Goal: Information Seeking & Learning: Find specific page/section

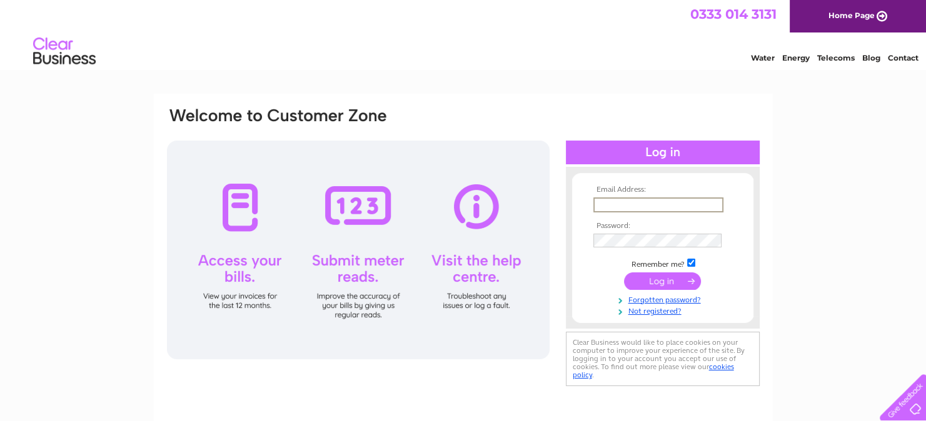
click at [613, 209] on input "text" at bounding box center [658, 205] width 130 height 15
type input "janice@gibbsinverurie.co.uk"
click at [638, 279] on input "submit" at bounding box center [662, 280] width 77 height 18
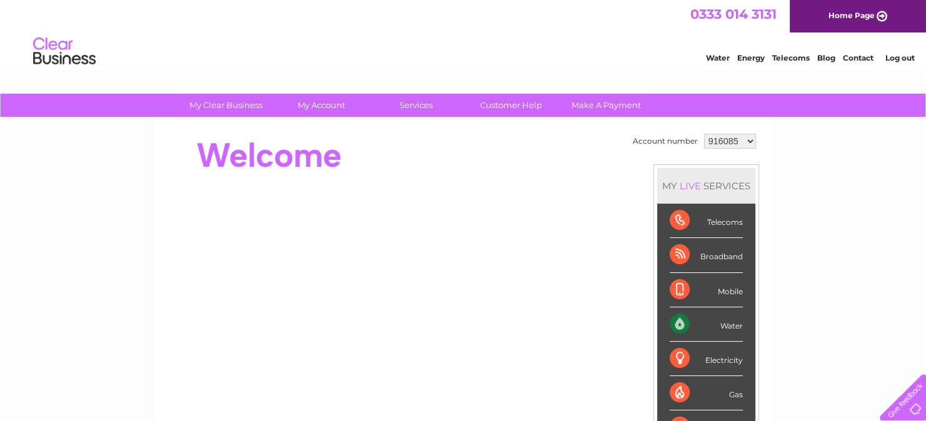
click at [748, 142] on select "916085 1123592" at bounding box center [730, 141] width 52 height 15
select select "1123592"
click at [704, 134] on select "916085 1123592" at bounding box center [730, 141] width 52 height 15
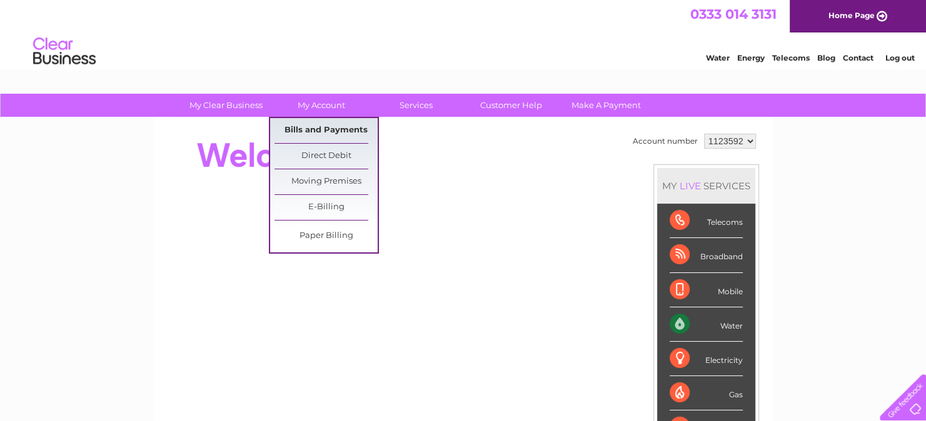
click at [330, 127] on link "Bills and Payments" at bounding box center [325, 130] width 103 height 25
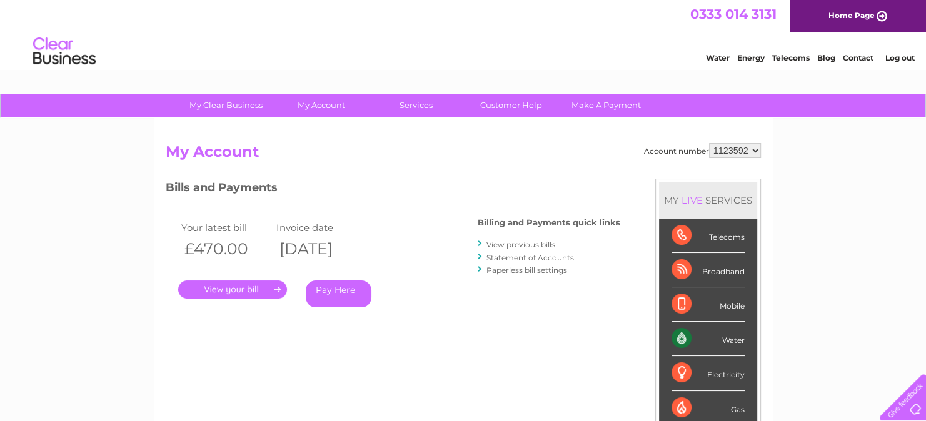
click at [495, 245] on link "View previous bills" at bounding box center [520, 244] width 69 height 9
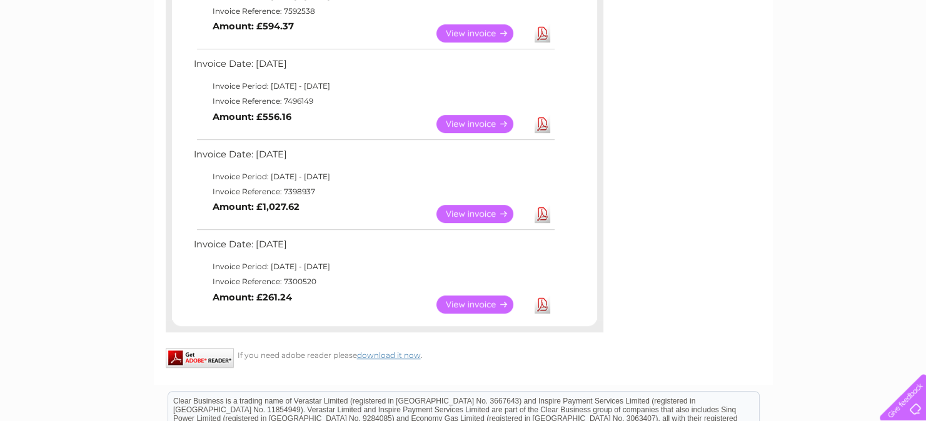
scroll to position [645, 0]
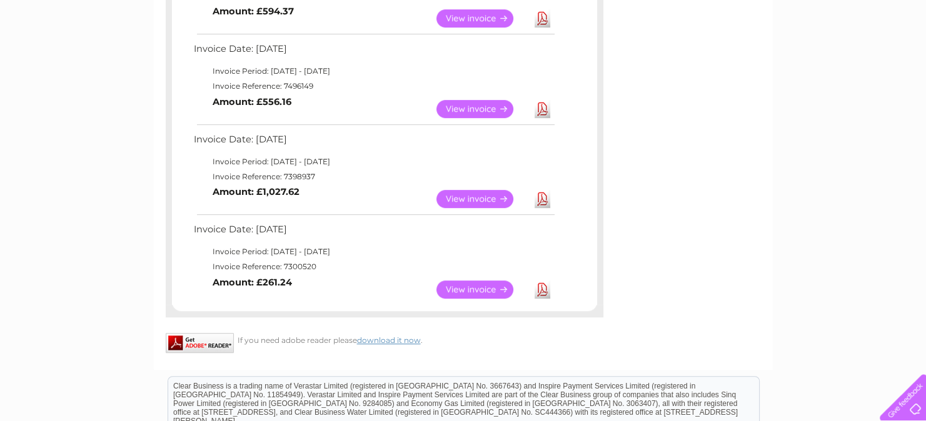
click at [541, 288] on link "Download" at bounding box center [543, 290] width 16 height 18
click at [454, 288] on link "View" at bounding box center [482, 290] width 92 height 18
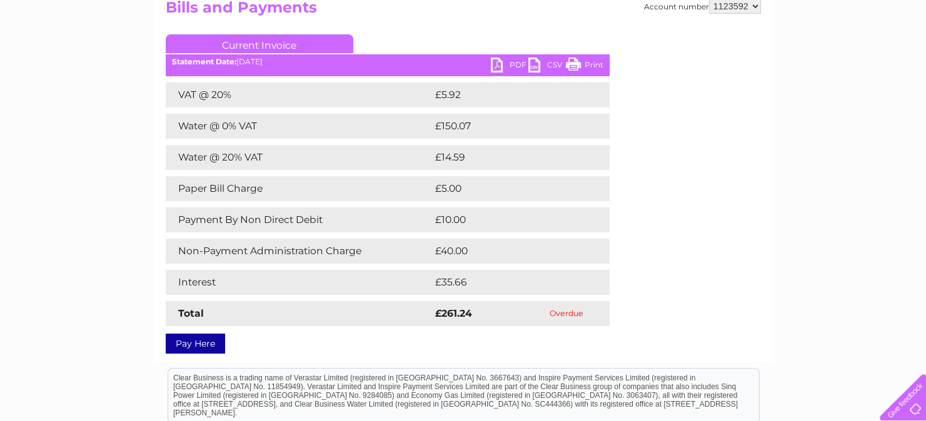
scroll to position [150, 0]
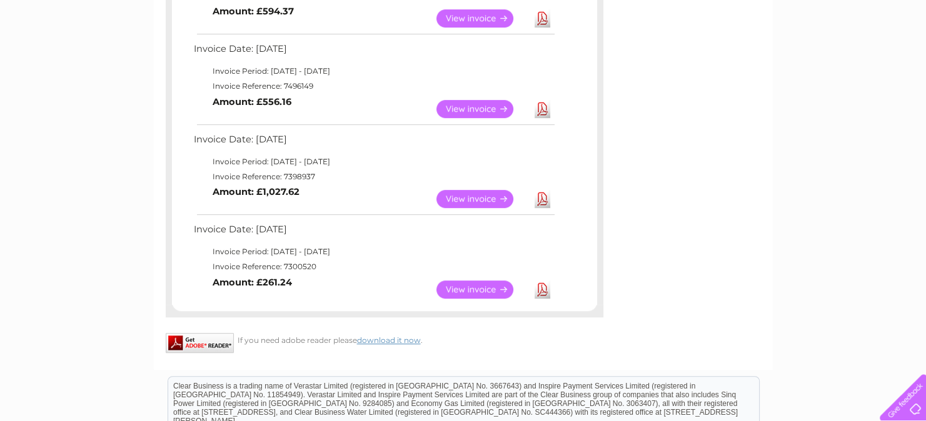
click at [448, 200] on link "View" at bounding box center [482, 199] width 92 height 18
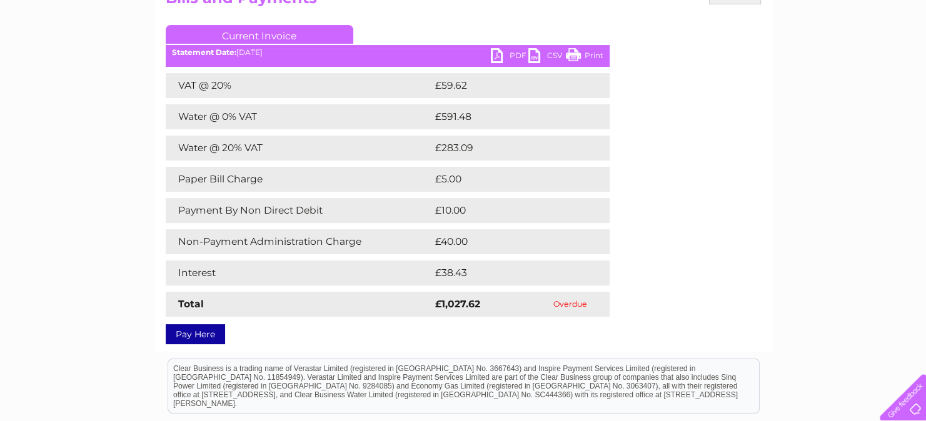
scroll to position [175, 0]
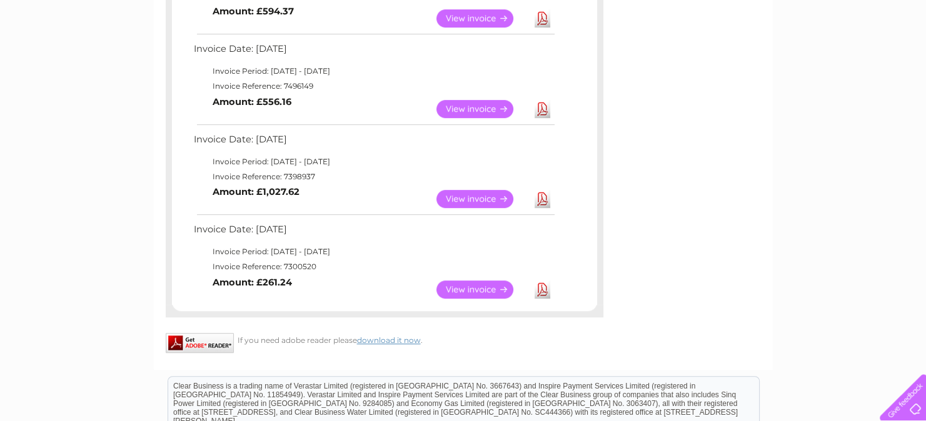
click at [450, 108] on link "View" at bounding box center [482, 109] width 92 height 18
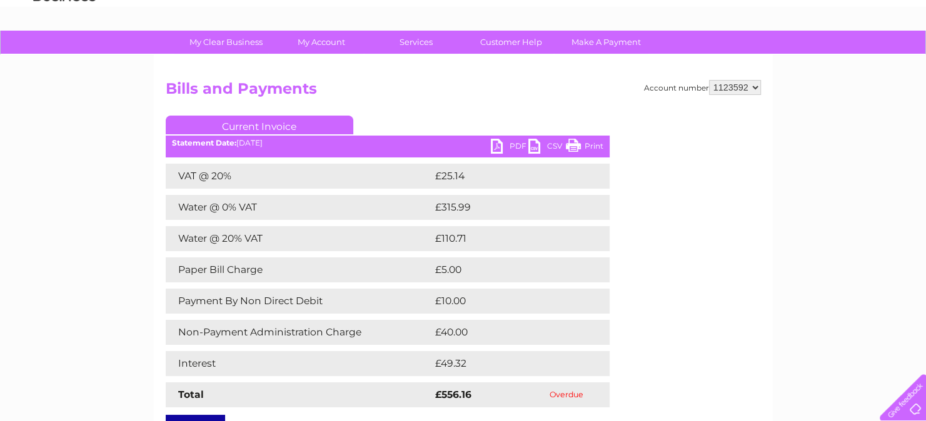
scroll to position [75, 0]
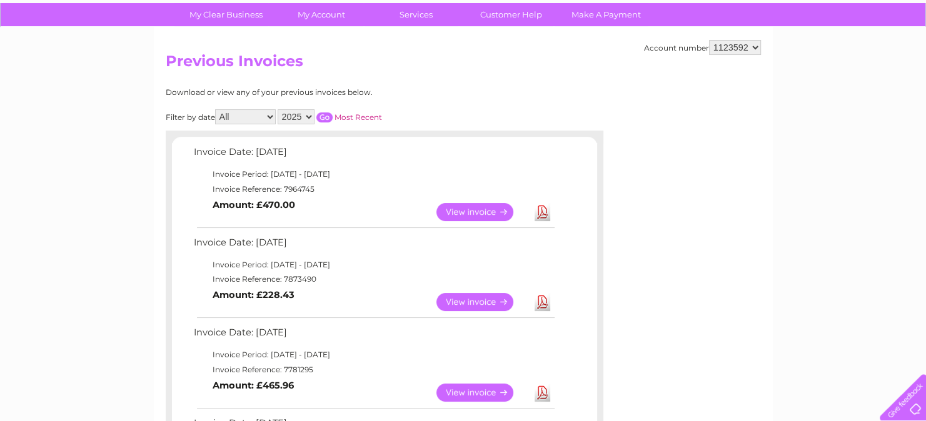
scroll to position [70, 0]
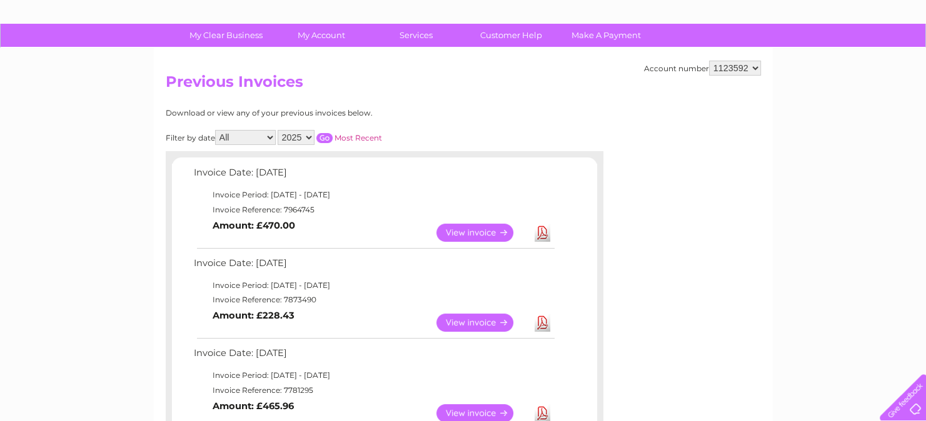
click at [308, 136] on select "2025 2024 2023 2022" at bounding box center [296, 137] width 37 height 15
select select "2024"
click at [279, 130] on select "2025 2024 2023 2022" at bounding box center [296, 137] width 37 height 15
click at [323, 134] on input "button" at bounding box center [324, 138] width 16 height 10
click at [453, 230] on link "View" at bounding box center [482, 233] width 92 height 18
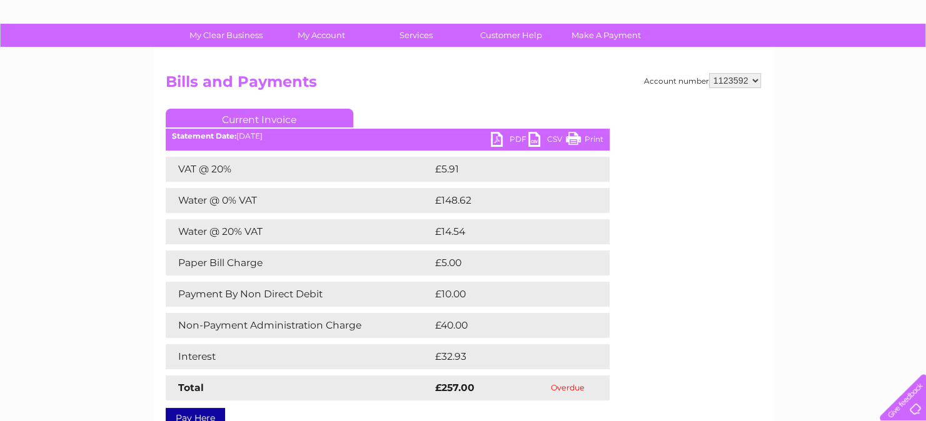
scroll to position [100, 0]
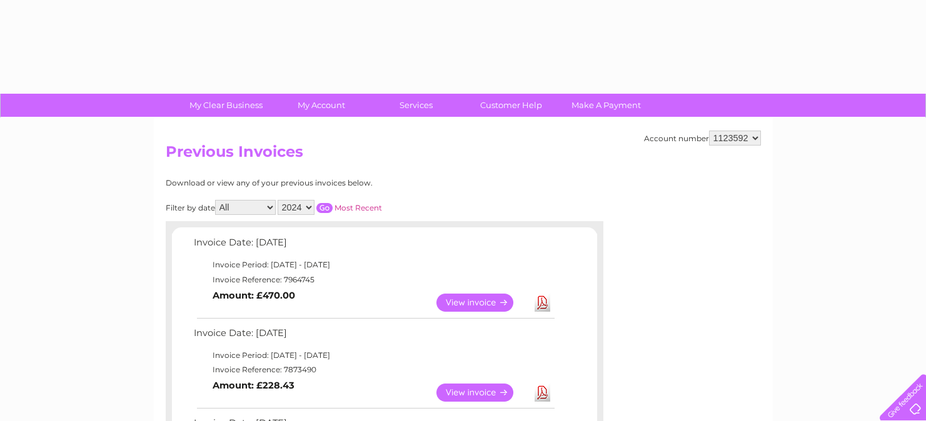
select select "2024"
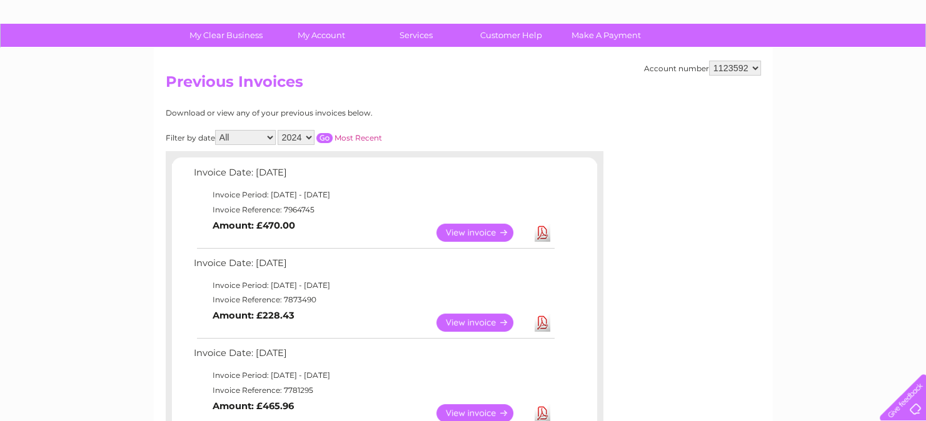
click at [325, 137] on input "button" at bounding box center [324, 138] width 16 height 10
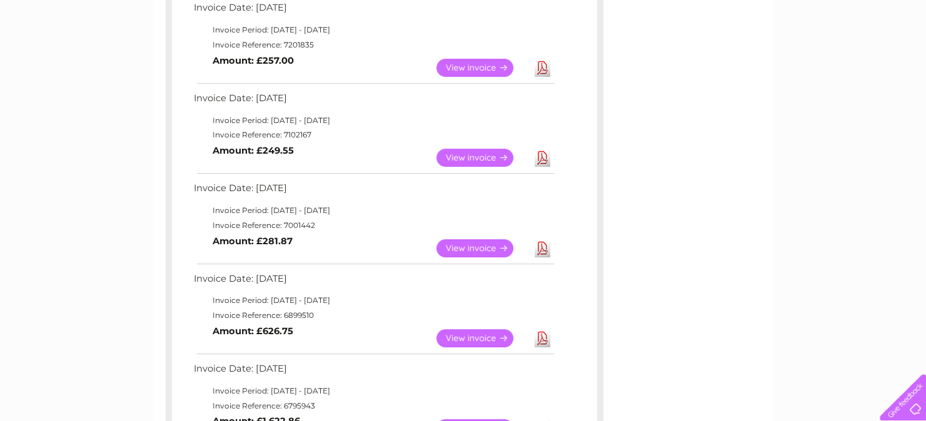
scroll to position [245, 0]
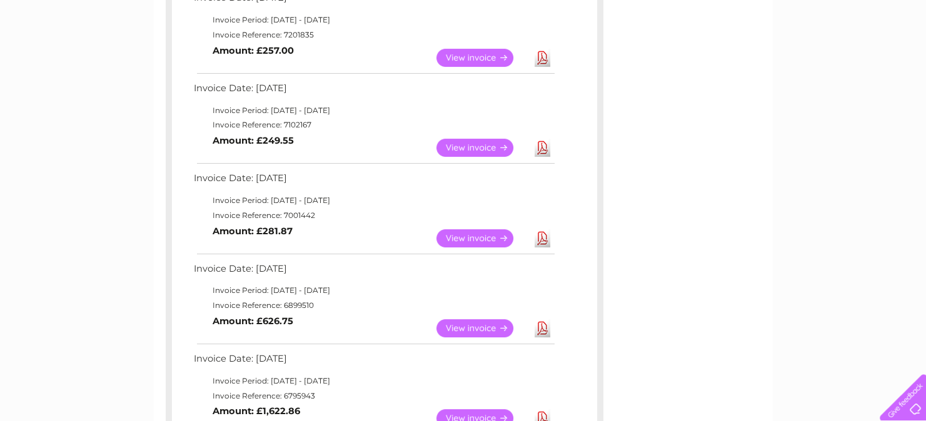
click at [468, 146] on link "View" at bounding box center [482, 148] width 92 height 18
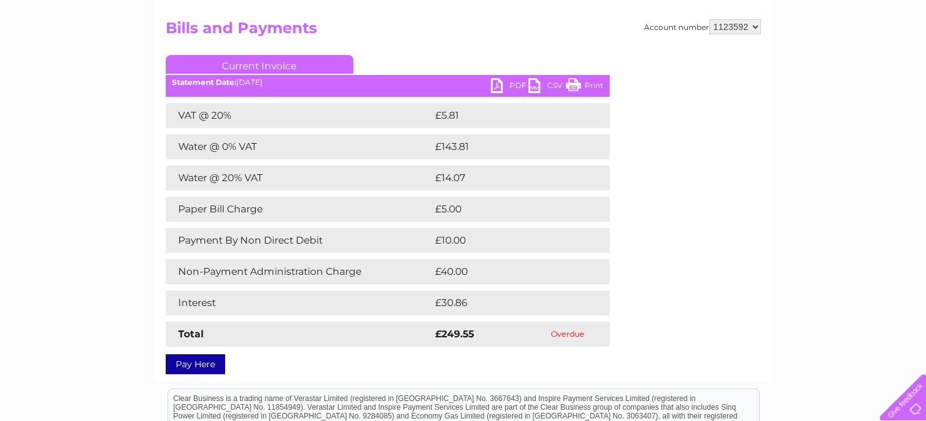
scroll to position [125, 0]
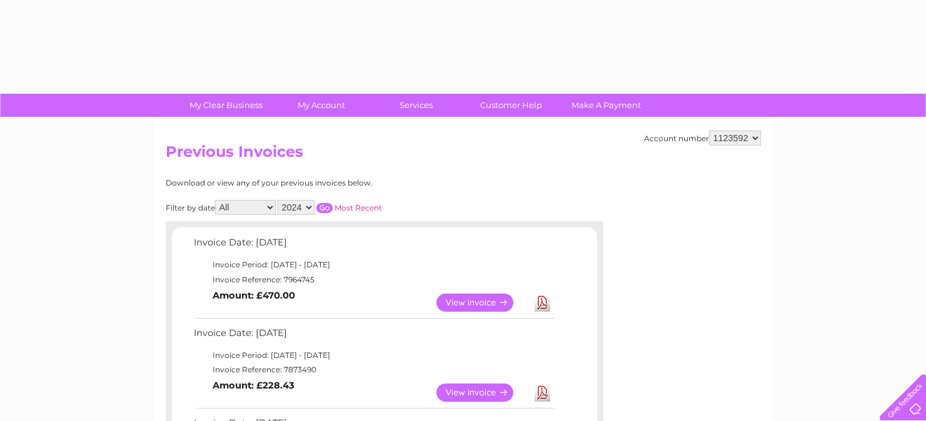
select select "2024"
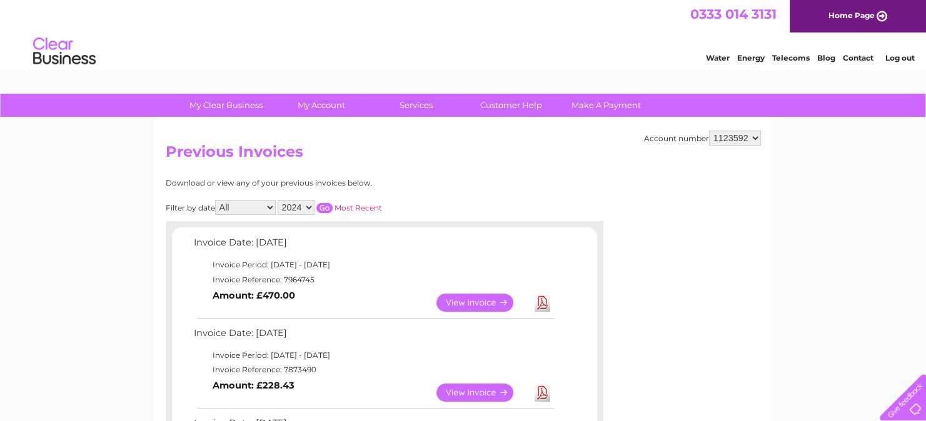
click at [323, 206] on input "button" at bounding box center [324, 208] width 16 height 10
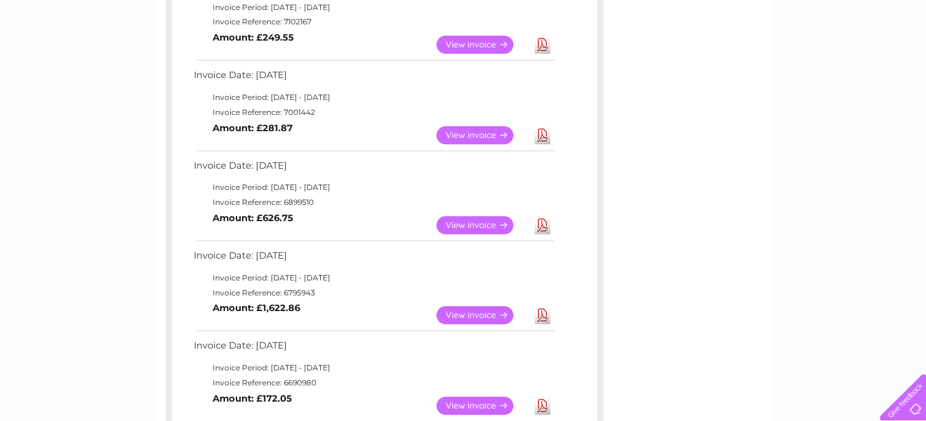
scroll to position [350, 0]
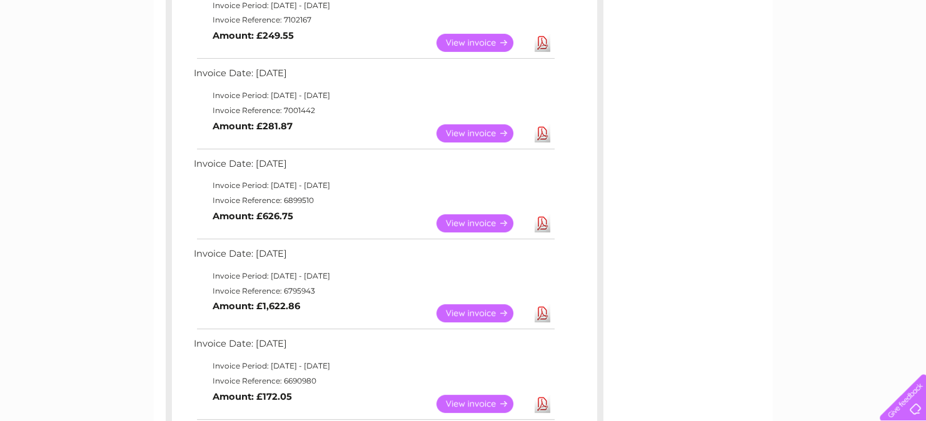
click at [478, 136] on link "View" at bounding box center [482, 133] width 92 height 18
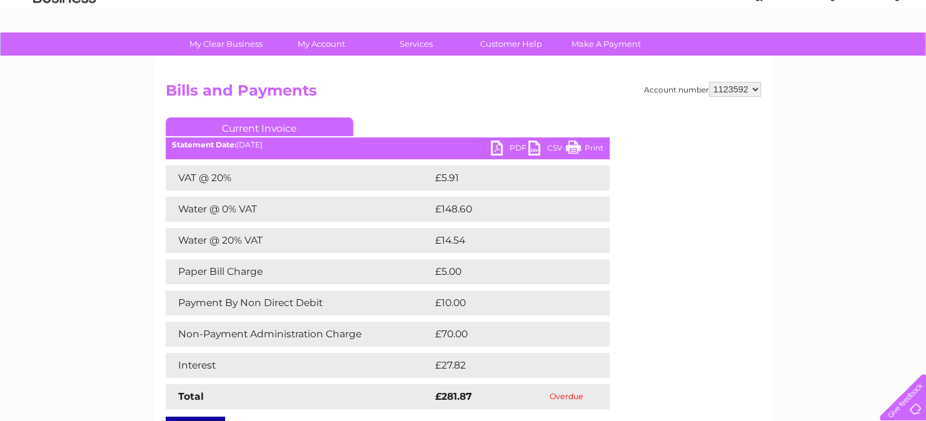
scroll to position [125, 0]
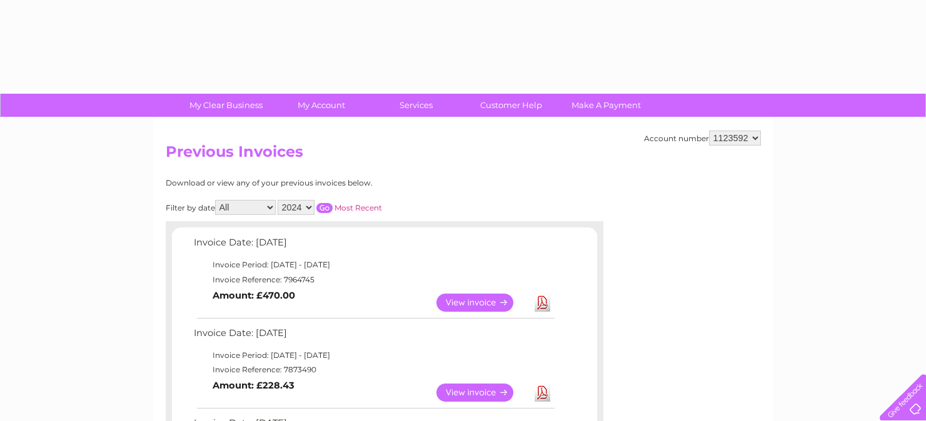
select select "2024"
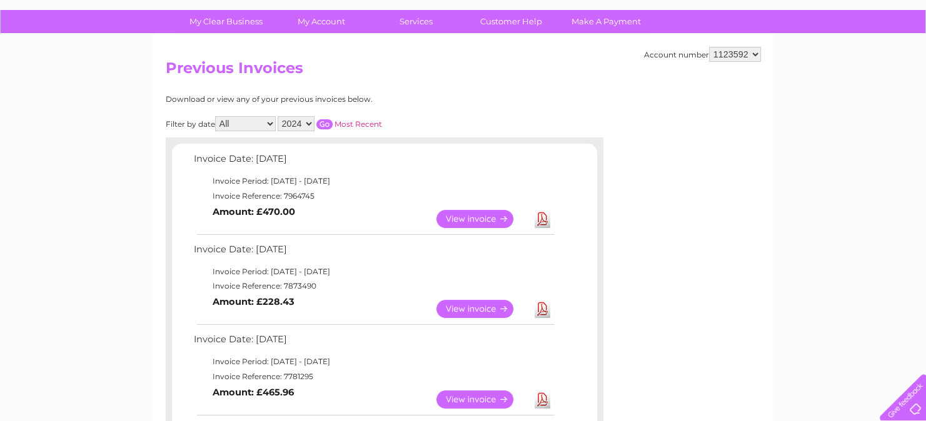
scroll to position [79, 0]
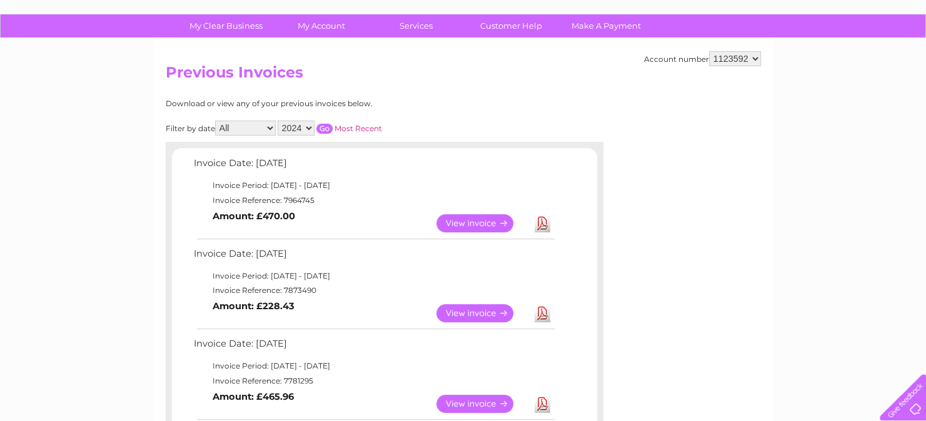
click at [320, 128] on input "button" at bounding box center [324, 129] width 16 height 10
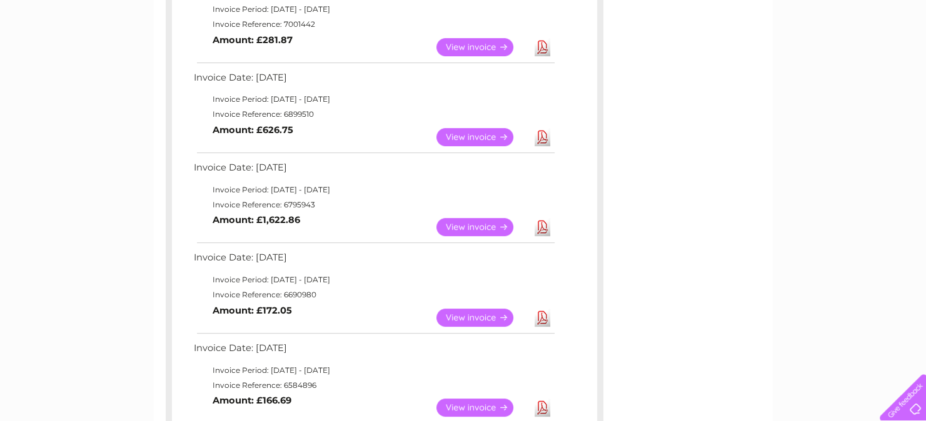
scroll to position [455, 0]
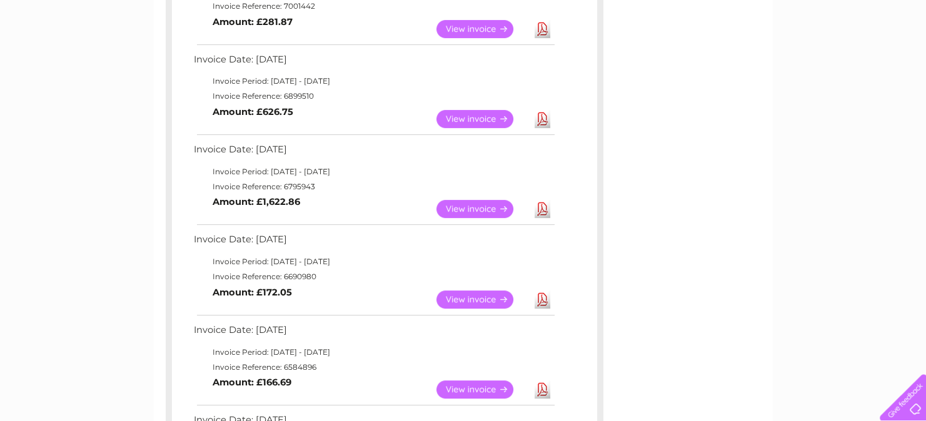
click at [483, 209] on link "View" at bounding box center [482, 209] width 92 height 18
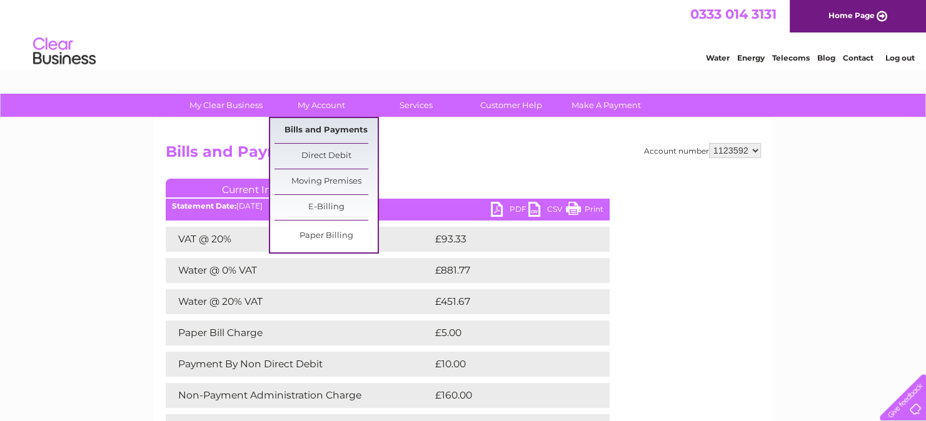
click at [321, 126] on link "Bills and Payments" at bounding box center [325, 130] width 103 height 25
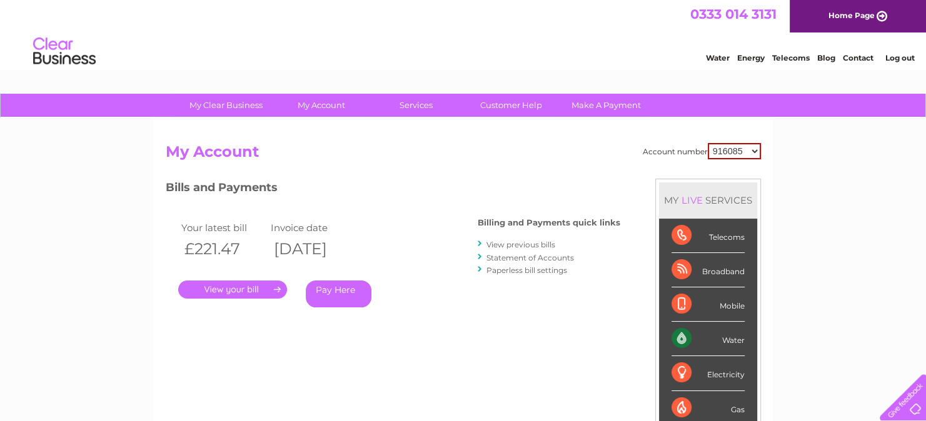
click at [753, 151] on select "916085 1123592" at bounding box center [734, 151] width 53 height 16
select select "1123592"
click at [709, 143] on select "916085 1123592" at bounding box center [734, 151] width 53 height 16
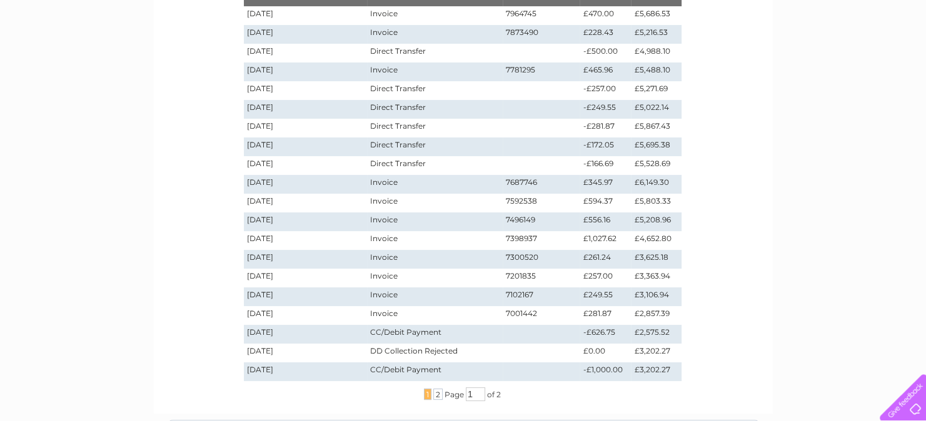
scroll to position [225, 0]
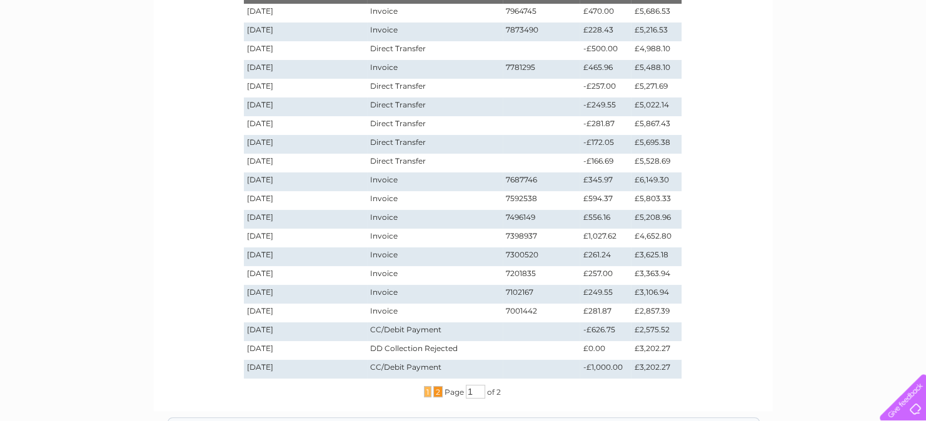
click at [435, 391] on span "2" at bounding box center [437, 391] width 9 height 11
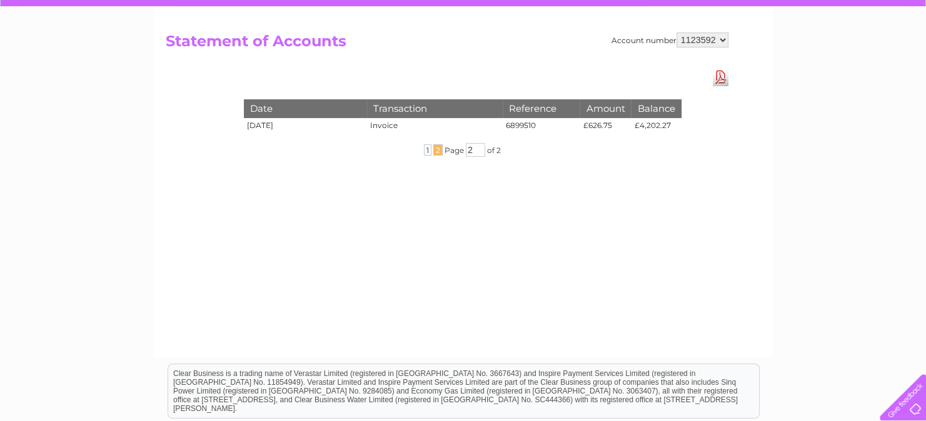
scroll to position [100, 0]
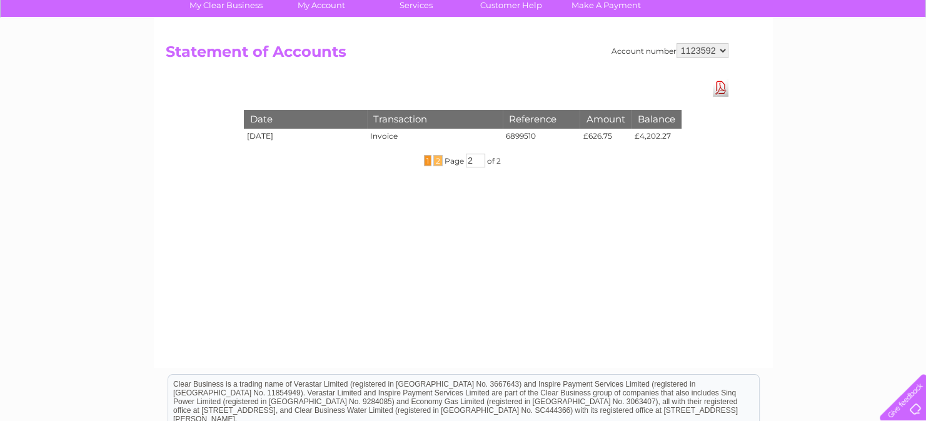
click at [427, 159] on span "1" at bounding box center [428, 160] width 8 height 11
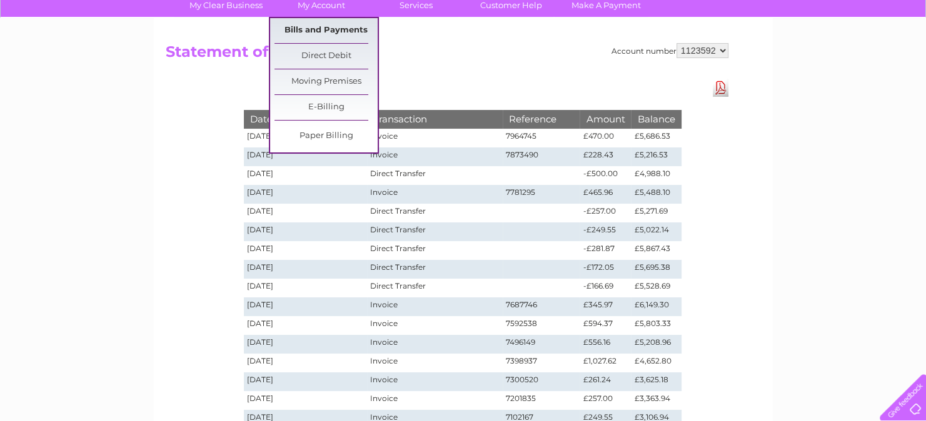
click at [320, 29] on link "Bills and Payments" at bounding box center [325, 30] width 103 height 25
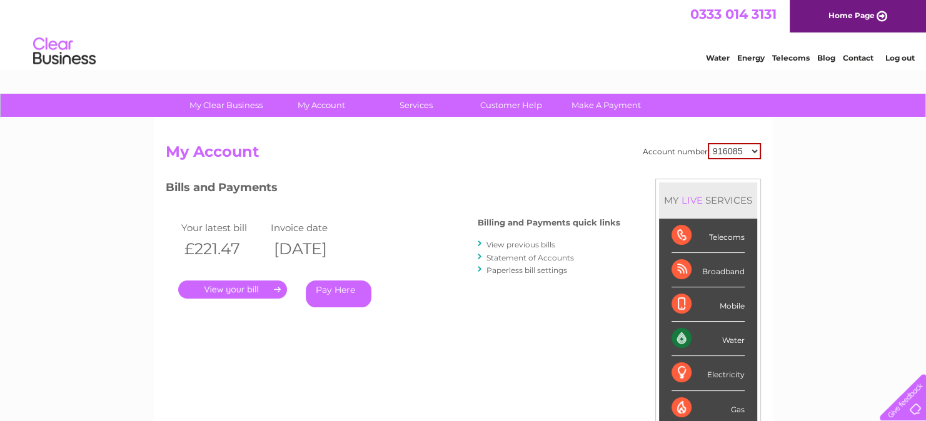
click at [755, 151] on select "916085 1123592" at bounding box center [734, 151] width 53 height 16
select select "1123592"
click at [709, 143] on select "916085 1123592" at bounding box center [734, 151] width 53 height 16
click at [240, 290] on link "." at bounding box center [232, 290] width 109 height 18
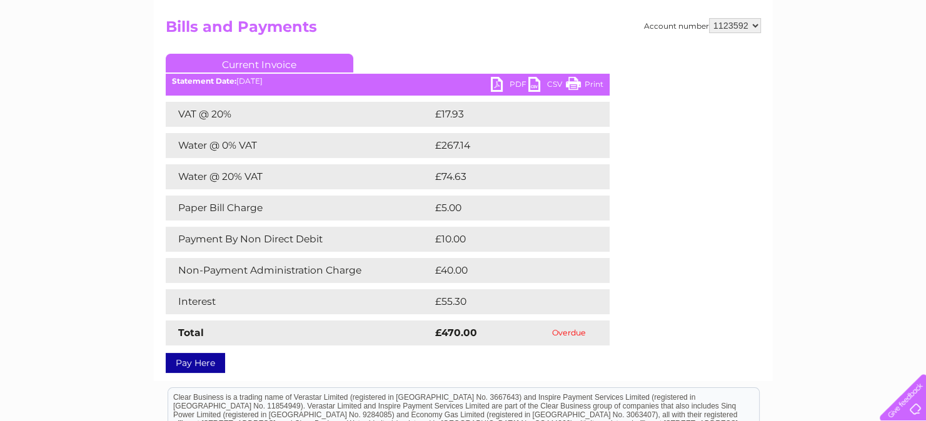
scroll to position [100, 0]
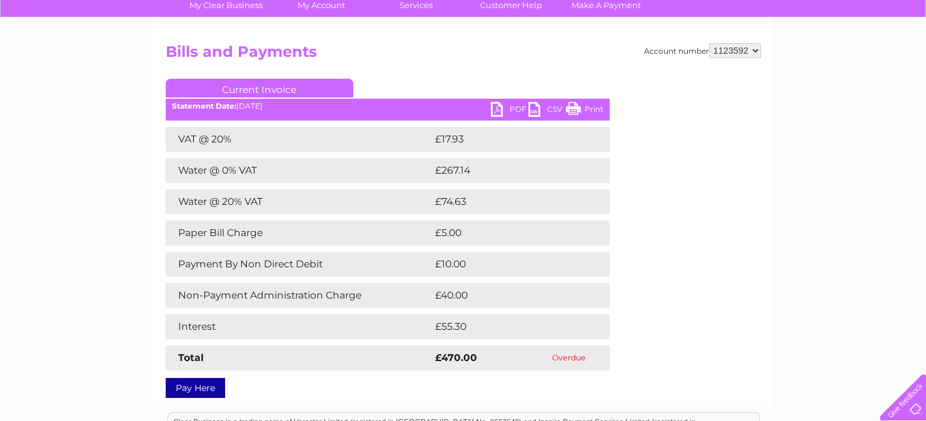
click at [495, 109] on link "PDF" at bounding box center [510, 111] width 38 height 18
